Goal: Book appointment/travel/reservation

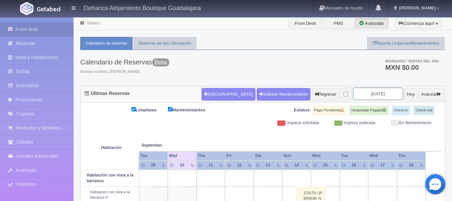
click at [383, 94] on input "[DATE]" at bounding box center [378, 93] width 50 height 12
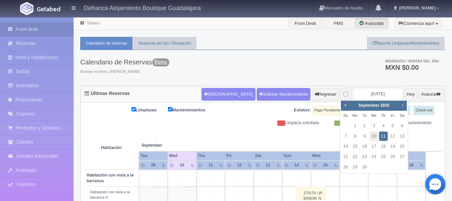
click at [402, 106] on span "Next" at bounding box center [402, 104] width 5 height 5
click at [394, 127] on link "5" at bounding box center [393, 126] width 9 height 10
type input "[DATE]"
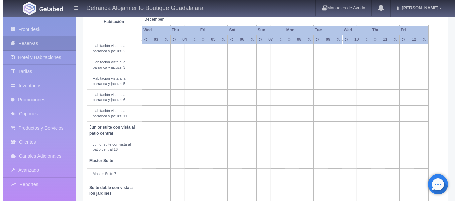
scroll to position [306, 0]
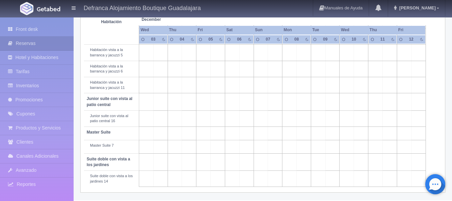
click at [221, 148] on td at bounding box center [218, 146] width 14 height 13
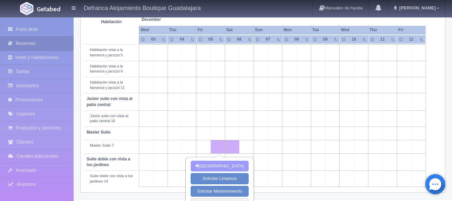
click at [221, 166] on button "[GEOGRAPHIC_DATA]" at bounding box center [220, 165] width 58 height 11
type input "[DATE]"
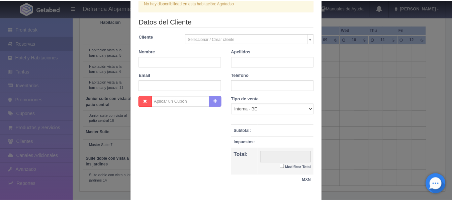
scroll to position [129, 0]
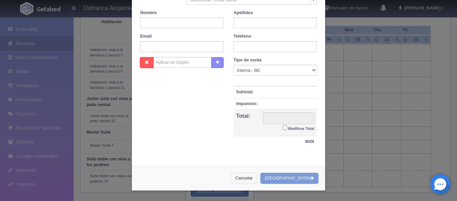
click at [253, 178] on button "Cancelar" at bounding box center [244, 177] width 27 height 11
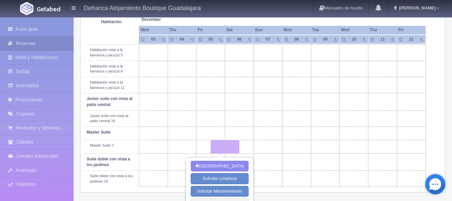
scroll to position [318, 0]
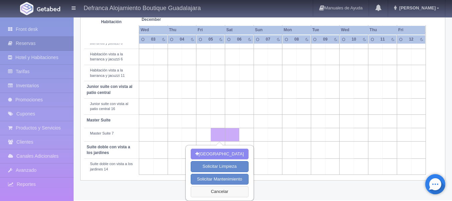
click at [223, 191] on button "Cancelar" at bounding box center [220, 191] width 58 height 11
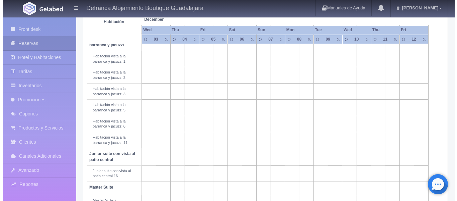
scroll to position [217, 0]
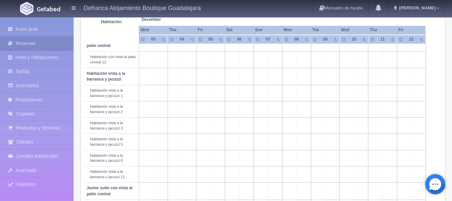
click at [219, 94] on td at bounding box center [218, 93] width 14 height 16
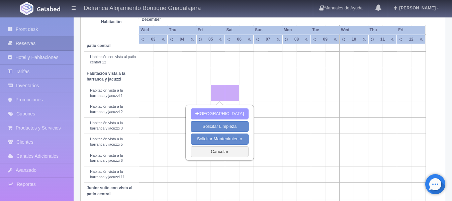
click at [221, 113] on button "[GEOGRAPHIC_DATA]" at bounding box center [220, 113] width 58 height 11
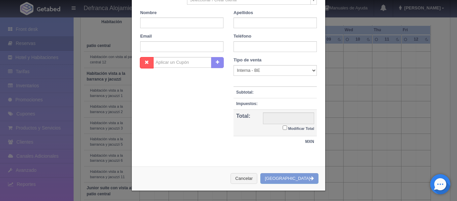
scroll to position [127, 0]
checkbox input "false"
type input "8395.00"
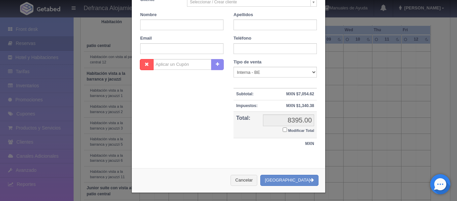
checkbox input "false"
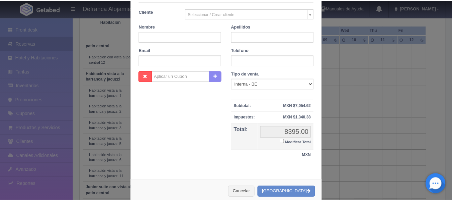
scroll to position [129, 0]
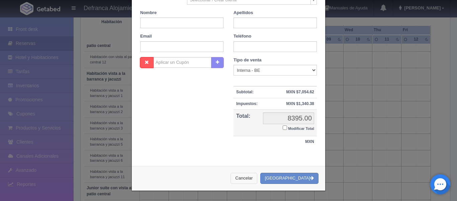
click at [257, 178] on button "Cancelar" at bounding box center [244, 177] width 27 height 11
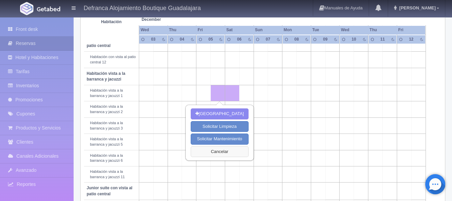
click at [224, 151] on button "Cancelar" at bounding box center [220, 151] width 58 height 11
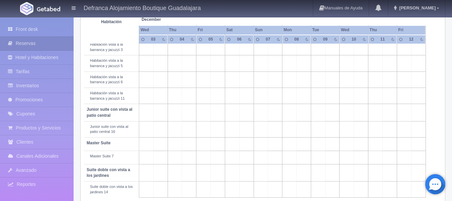
scroll to position [306, 0]
